Goal: Communication & Community: Answer question/provide support

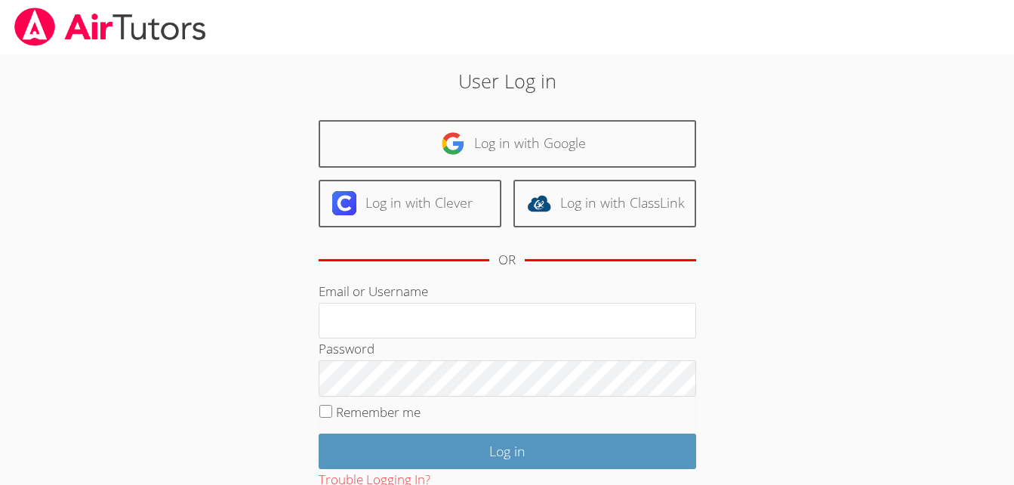
click at [963, 100] on body "User Log in Log in with Google Log in with Clever Log in with ClassLink OR Emai…" at bounding box center [507, 242] width 1014 height 485
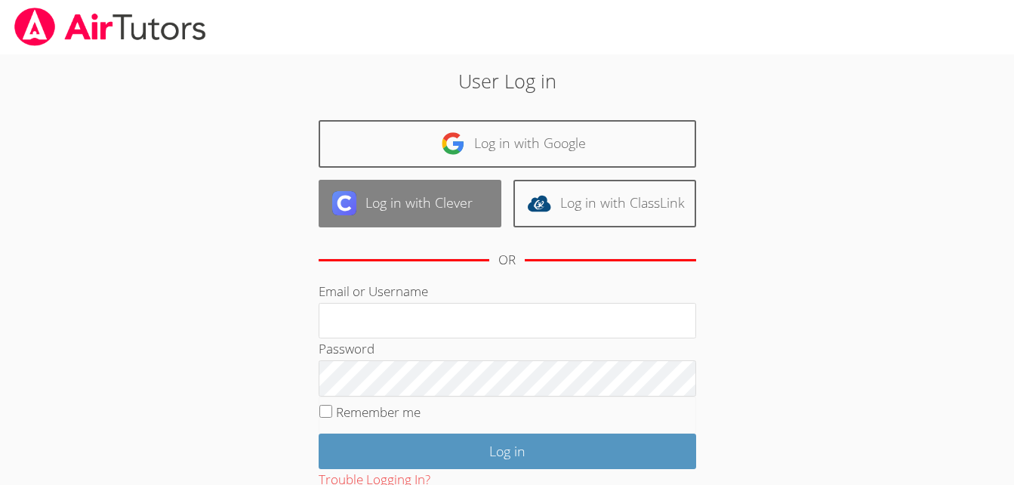
click at [414, 196] on link "Log in with Clever" at bounding box center [410, 204] width 183 height 48
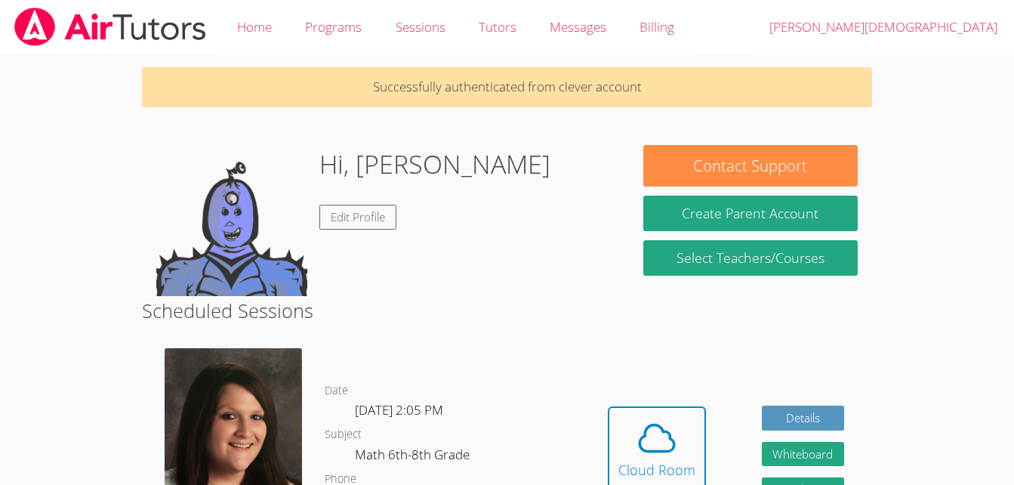
click at [988, 178] on body "Home Programs Sessions Tutors Messages Billing Logout [PERSON_NAME] Successfull…" at bounding box center [507, 242] width 1014 height 485
click at [654, 447] on icon at bounding box center [657, 438] width 42 height 42
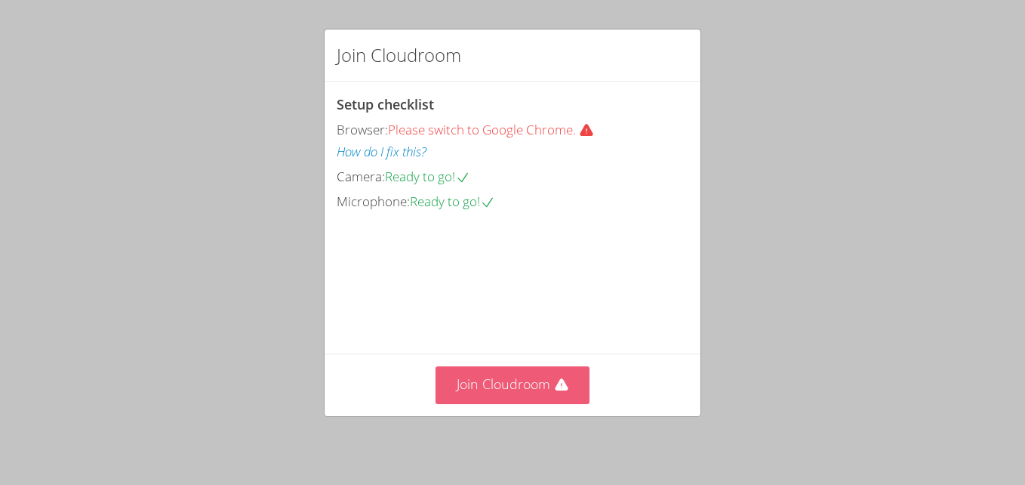
click at [551, 395] on button "Join Cloudroom" at bounding box center [513, 384] width 155 height 37
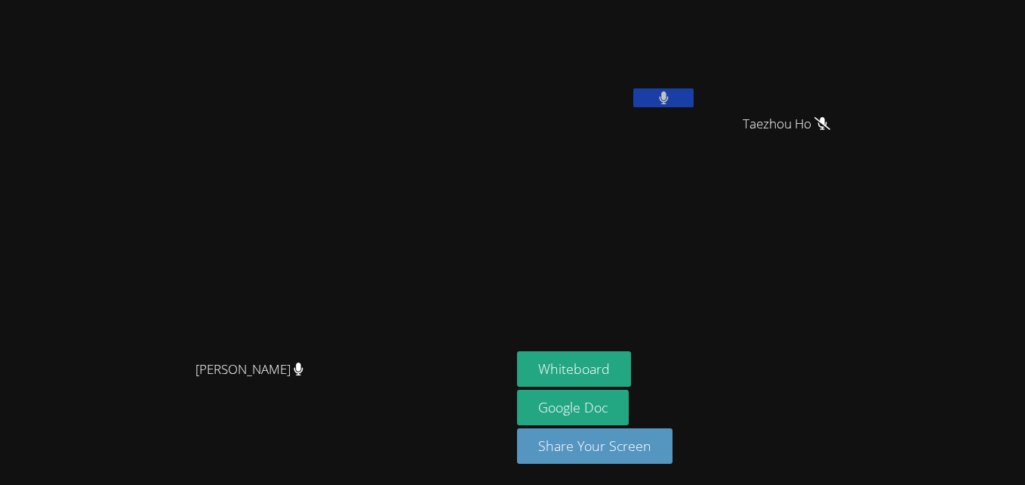
drag, startPoint x: 736, startPoint y: 99, endPoint x: 728, endPoint y: 164, distance: 65.5
click at [697, 164] on div "Muhammad Ismail" at bounding box center [607, 87] width 180 height 162
click at [692, 239] on aside "Muhammad Ismail Taezhou Ho Taezhou Ho Whiteboard Google Doc Share Your Screen" at bounding box center [699, 242] width 377 height 485
click at [694, 105] on button at bounding box center [663, 97] width 60 height 19
click at [694, 93] on button at bounding box center [663, 97] width 60 height 19
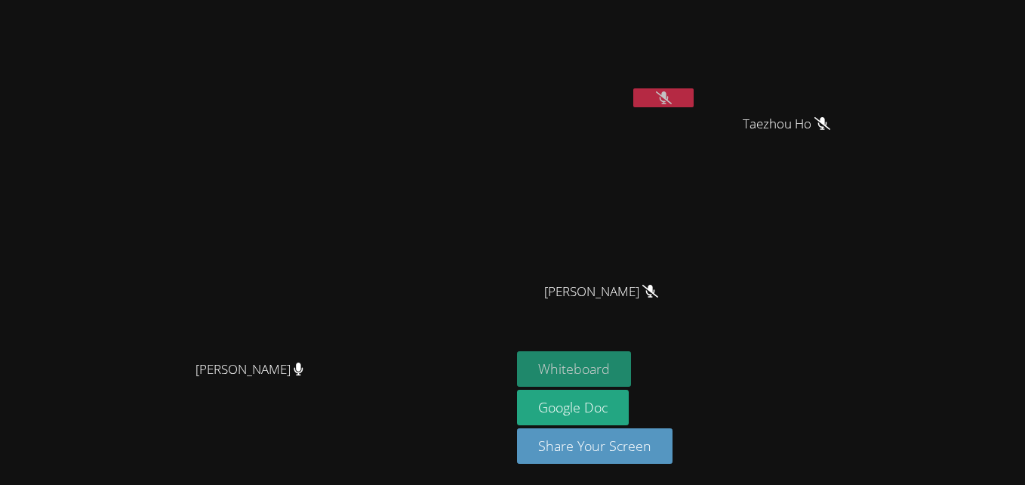
click at [631, 375] on button "Whiteboard" at bounding box center [574, 368] width 114 height 35
click at [694, 92] on button at bounding box center [663, 97] width 60 height 19
click at [672, 97] on icon at bounding box center [664, 97] width 16 height 13
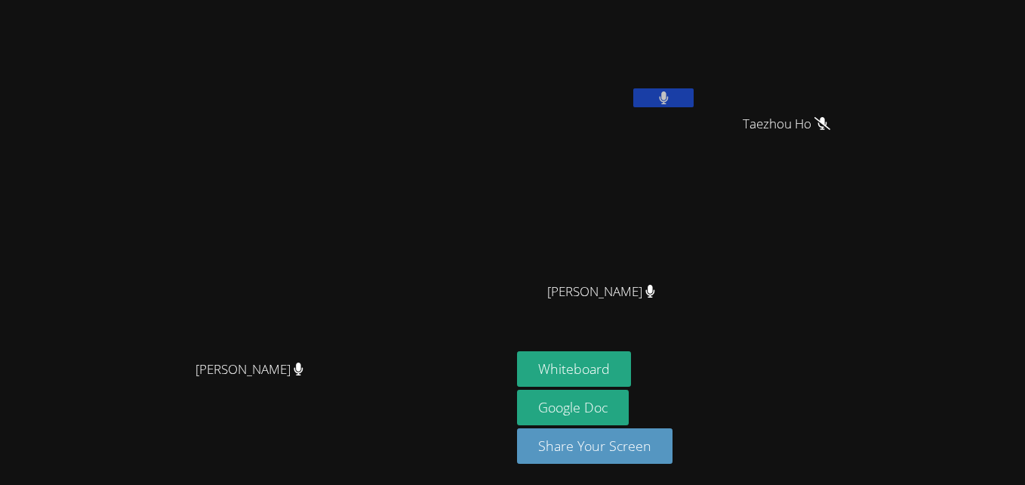
click at [668, 97] on icon at bounding box center [663, 97] width 9 height 13
click at [883, 204] on div "Muhammad Ismail Taezhou Ho Taezhou Ho Nico Agcaoili Nico Agcaoili" at bounding box center [699, 170] width 365 height 329
click at [672, 102] on icon at bounding box center [664, 97] width 16 height 13
click at [694, 100] on button at bounding box center [663, 97] width 60 height 19
click at [694, 101] on button at bounding box center [663, 97] width 60 height 19
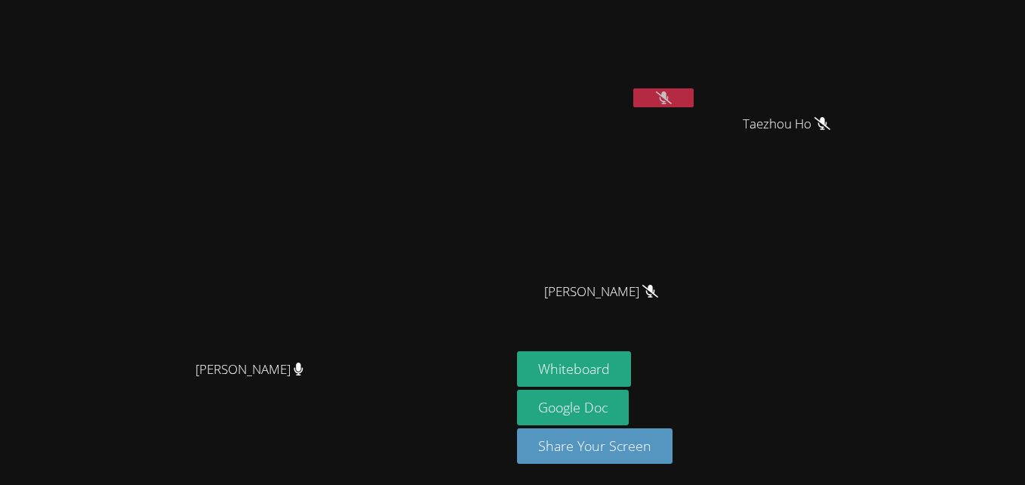
click at [694, 104] on button at bounding box center [663, 97] width 60 height 19
click at [694, 101] on button at bounding box center [663, 97] width 60 height 19
click at [694, 103] on button at bounding box center [663, 97] width 60 height 19
click at [672, 102] on icon at bounding box center [664, 97] width 16 height 13
click at [694, 100] on button at bounding box center [663, 97] width 60 height 19
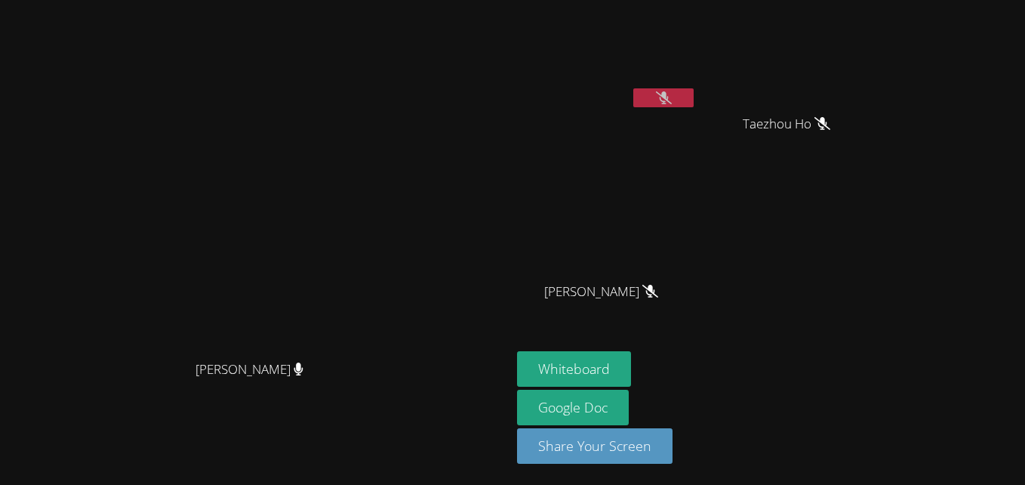
click at [883, 156] on div "Taezhou Ho" at bounding box center [793, 137] width 180 height 60
click at [669, 93] on icon at bounding box center [664, 97] width 10 height 13
click at [883, 360] on div "Whiteboard Google Doc Share Your Screen" at bounding box center [699, 413] width 365 height 125
click at [883, 97] on video at bounding box center [793, 56] width 180 height 101
click at [694, 100] on button at bounding box center [663, 97] width 60 height 19
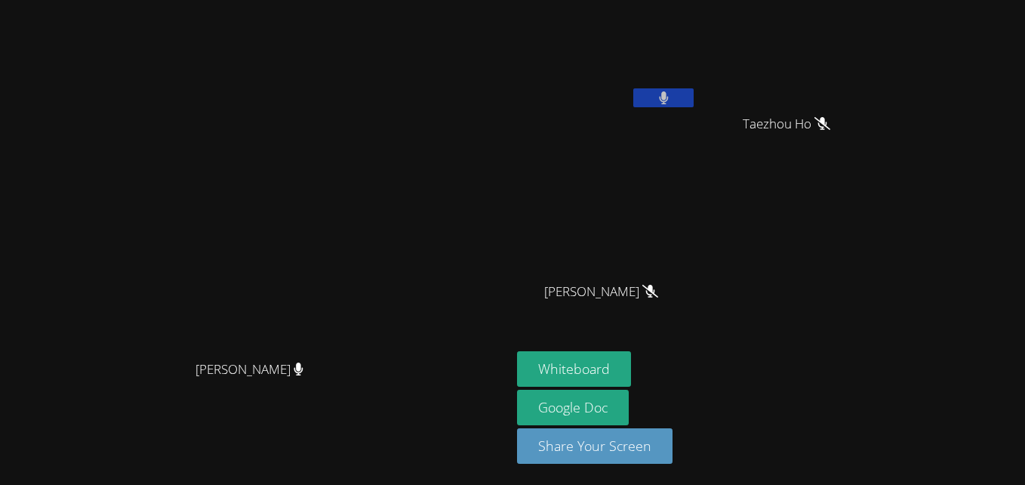
click at [668, 97] on icon at bounding box center [663, 97] width 9 height 13
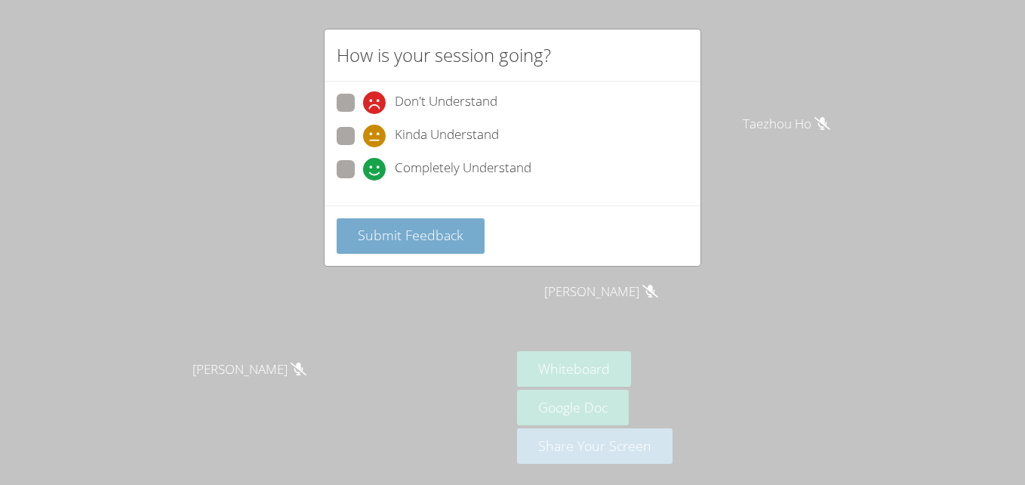
click at [404, 248] on button "Submit Feedback" at bounding box center [411, 235] width 148 height 35
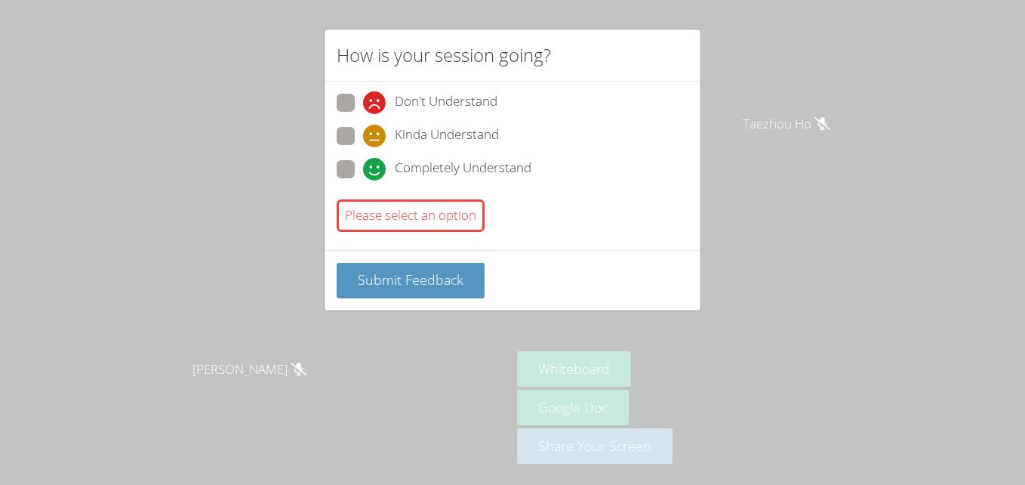
click at [363, 180] on span at bounding box center [363, 180] width 0 height 0
click at [363, 165] on input "Completely Understand" at bounding box center [369, 166] width 13 height 13
radio input "true"
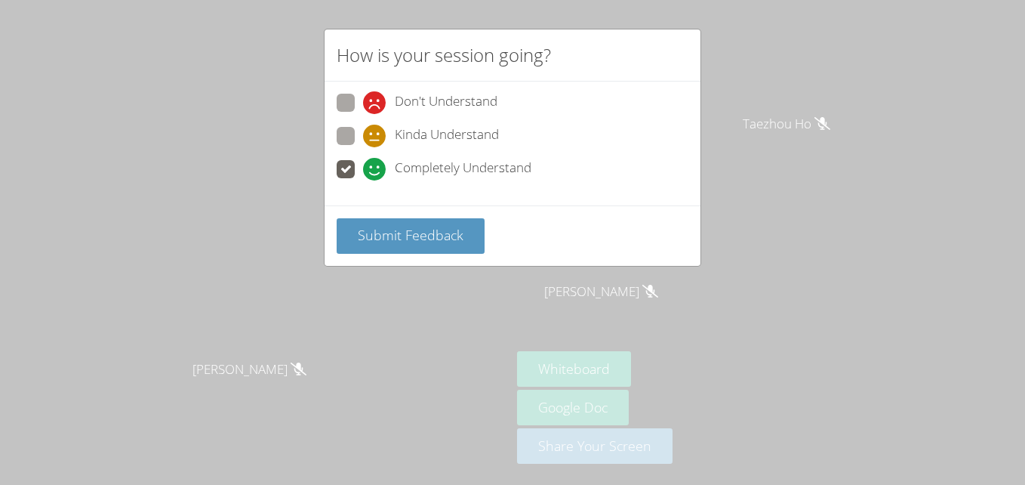
click at [431, 278] on div "How is your session going? Don't Understand Kinda Understand Completely Underst…" at bounding box center [512, 242] width 1025 height 485
click at [518, 235] on div "Submit Feedback" at bounding box center [513, 235] width 352 height 35
click at [457, 231] on span "Submit Feedback" at bounding box center [411, 235] width 106 height 18
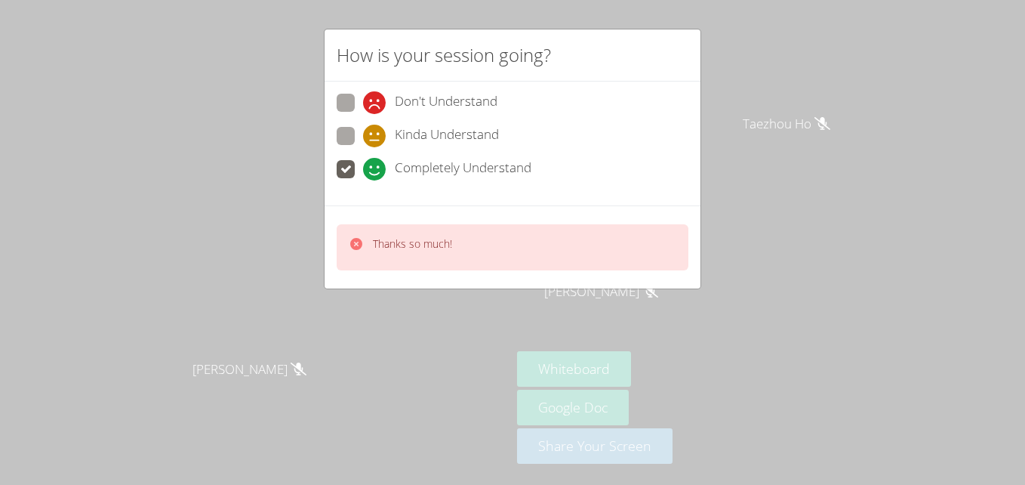
click at [466, 235] on div "Thanks so much!" at bounding box center [513, 247] width 352 height 46
click at [591, 251] on div "Thanks so much!" at bounding box center [513, 247] width 352 height 46
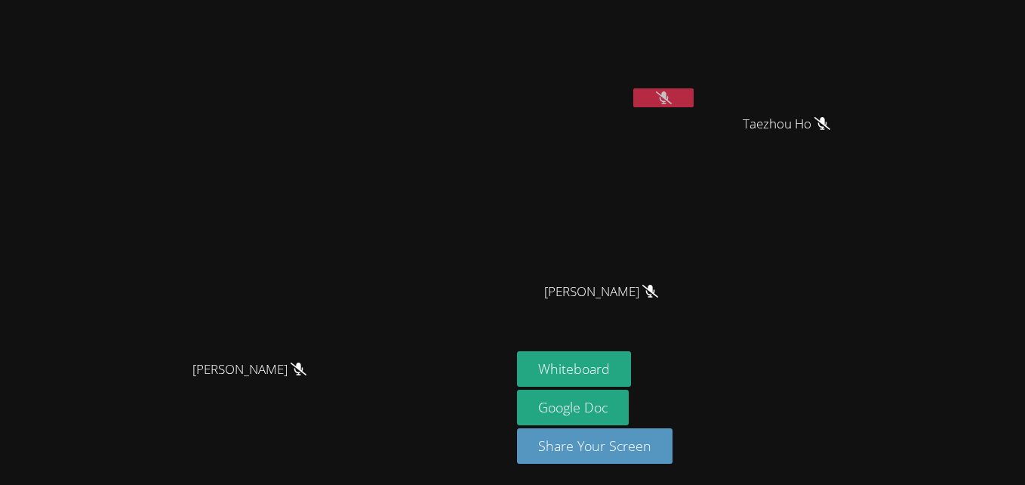
click at [697, 193] on video at bounding box center [607, 224] width 180 height 101
click at [694, 103] on button at bounding box center [663, 97] width 60 height 19
click at [694, 100] on button at bounding box center [663, 97] width 60 height 19
